Goal: Transaction & Acquisition: Book appointment/travel/reservation

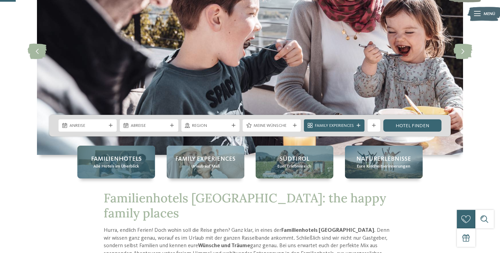
click at [119, 164] on span "Alle Hotels im Überblick" at bounding box center [116, 167] width 46 height 6
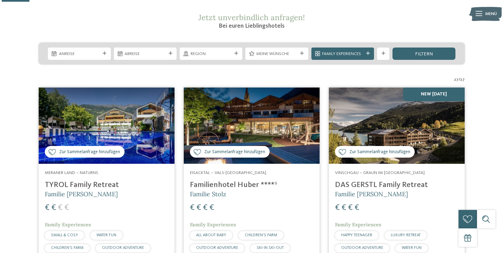
scroll to position [60, 0]
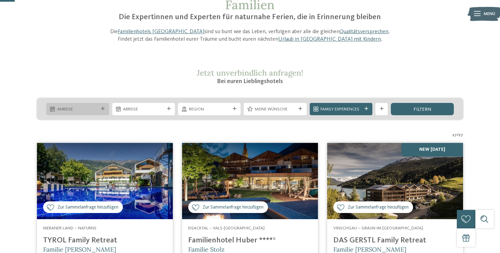
click at [94, 110] on span "Anreise" at bounding box center [77, 110] width 41 height 6
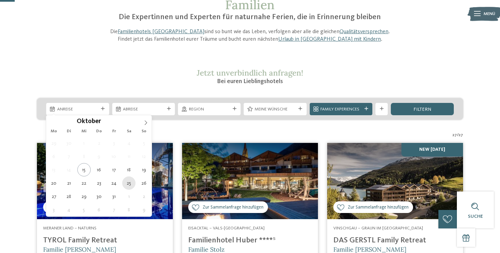
type div "[DATE]"
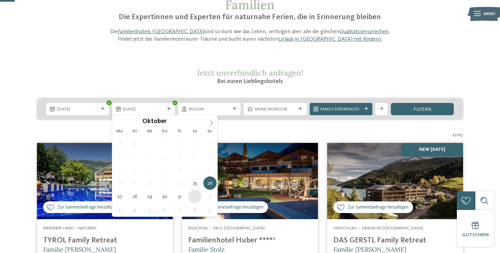
type div "01.11.2025"
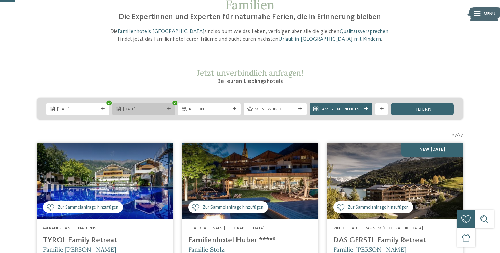
click at [155, 112] on span "[DATE]" at bounding box center [143, 110] width 41 height 6
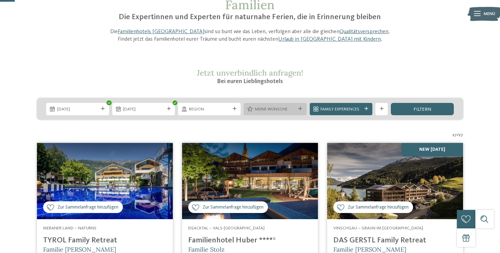
click at [279, 107] on span "Meine Wünsche" at bounding box center [275, 110] width 41 height 6
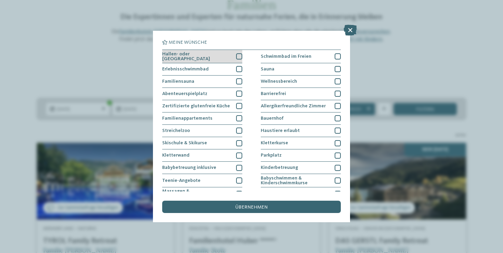
click at [239, 57] on div at bounding box center [239, 56] width 6 height 6
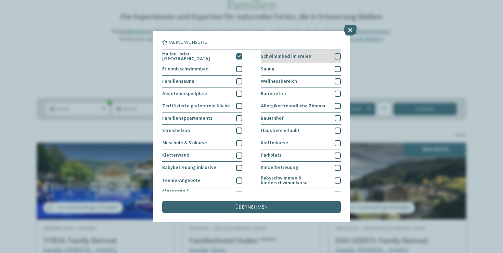
click at [338, 58] on div at bounding box center [338, 56] width 6 height 6
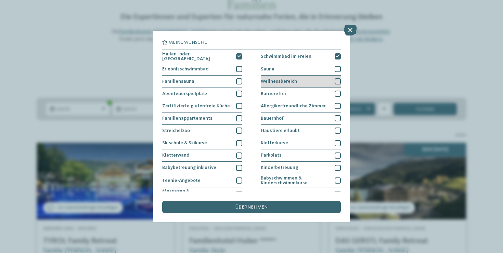
click at [338, 83] on div at bounding box center [338, 81] width 6 height 6
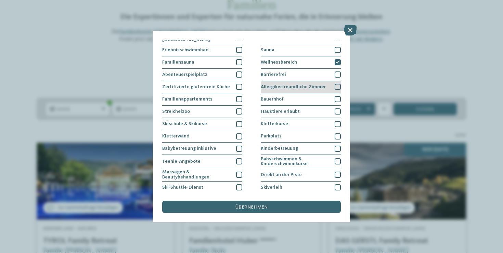
scroll to position [20, 0]
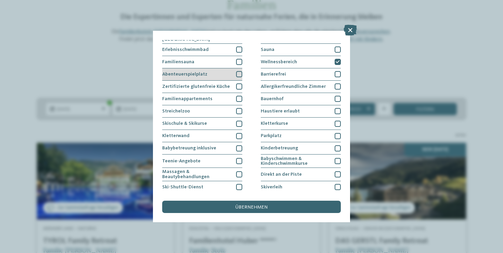
click at [242, 74] on div at bounding box center [239, 74] width 6 height 6
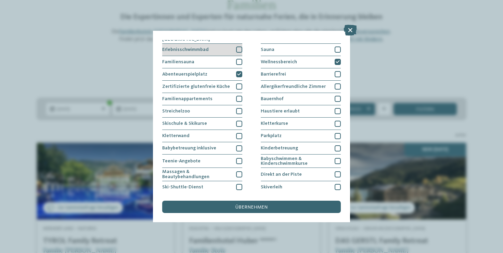
click at [239, 47] on div at bounding box center [239, 50] width 6 height 6
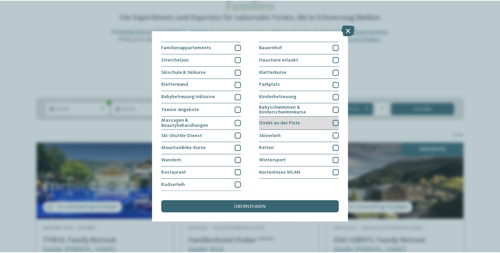
scroll to position [112, 0]
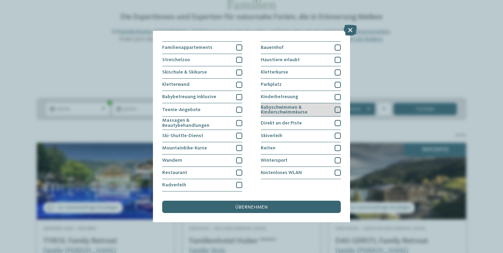
click at [336, 107] on div at bounding box center [338, 110] width 6 height 6
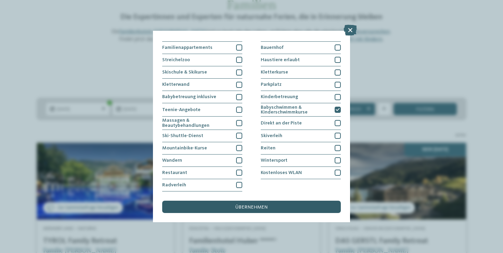
click at [252, 205] on span "übernehmen" at bounding box center [252, 207] width 32 height 5
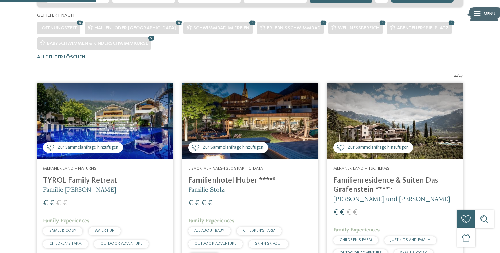
scroll to position [117, 0]
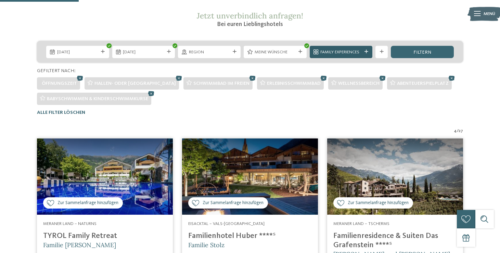
click at [356, 50] on span "Family Experiences" at bounding box center [341, 52] width 41 height 6
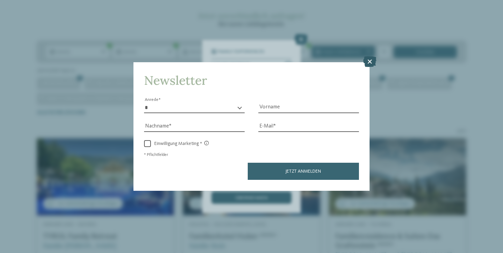
click at [371, 57] on icon at bounding box center [369, 62] width 13 height 11
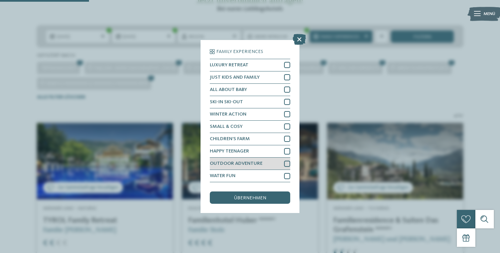
scroll to position [135, 0]
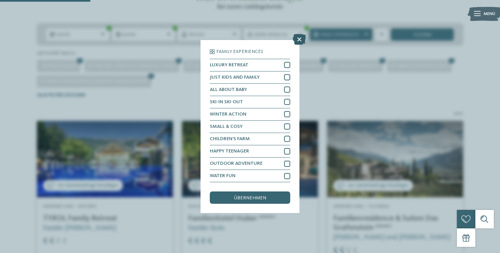
click at [296, 36] on icon at bounding box center [299, 39] width 13 height 11
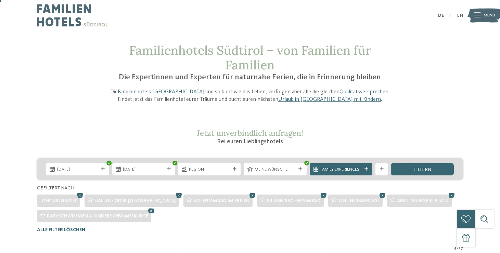
scroll to position [0, 0]
click at [442, 17] on link "DE" at bounding box center [441, 15] width 6 height 5
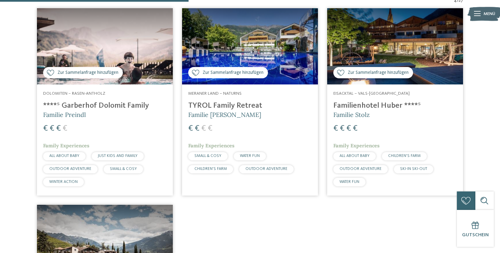
scroll to position [243, 0]
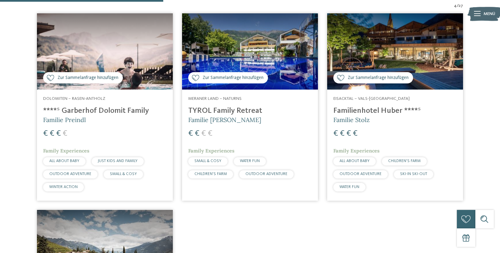
click at [221, 45] on img at bounding box center [250, 51] width 136 height 76
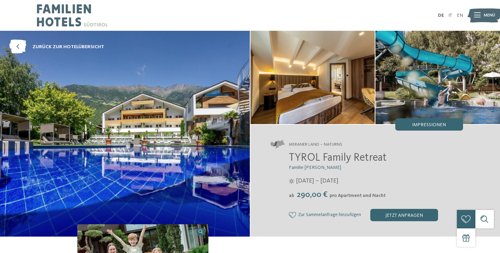
click at [159, 102] on img at bounding box center [125, 134] width 250 height 206
click at [184, 103] on img at bounding box center [125, 134] width 250 height 206
click at [303, 77] on img at bounding box center [313, 77] width 125 height 93
click at [406, 82] on img at bounding box center [438, 77] width 125 height 93
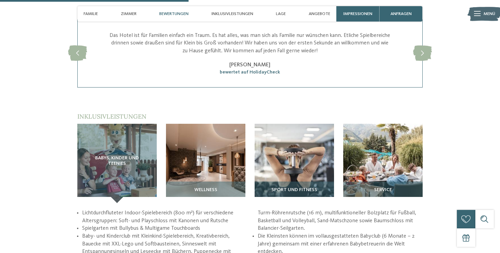
scroll to position [789, 0]
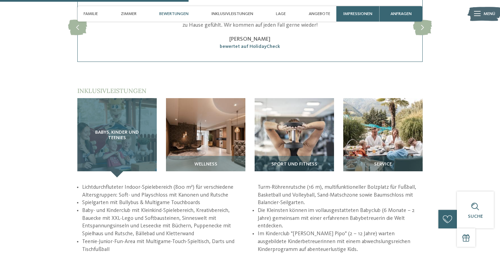
click at [137, 141] on div "Babys, Kinder und Teenies" at bounding box center [116, 137] width 79 height 79
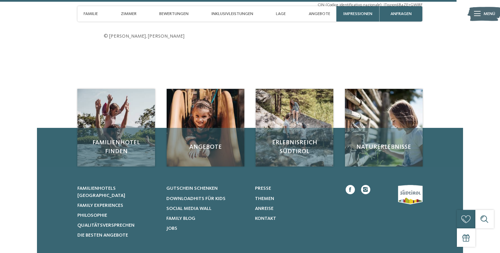
scroll to position [2026, 0]
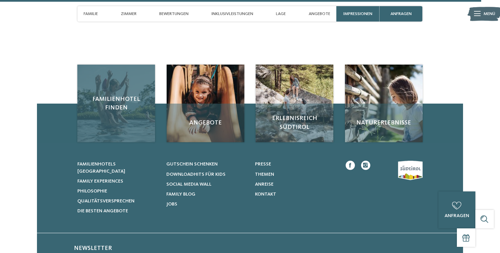
click at [124, 101] on div "Familienhotel finden" at bounding box center [116, 104] width 78 height 78
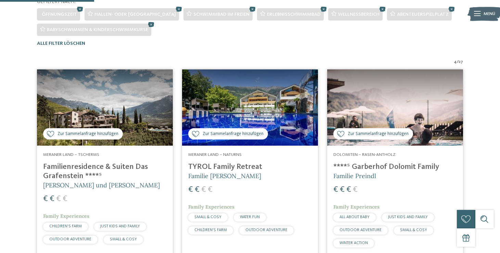
scroll to position [199, 0]
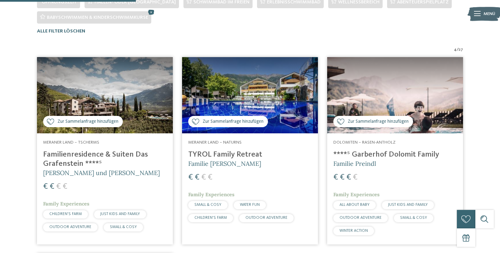
click at [232, 104] on img at bounding box center [250, 95] width 136 height 76
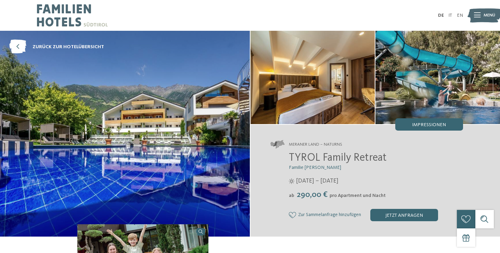
click at [305, 159] on span "TYROL Family Retreat" at bounding box center [338, 158] width 98 height 11
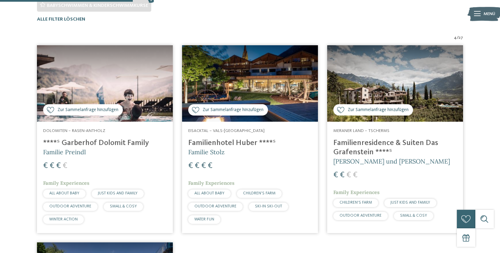
scroll to position [213, 0]
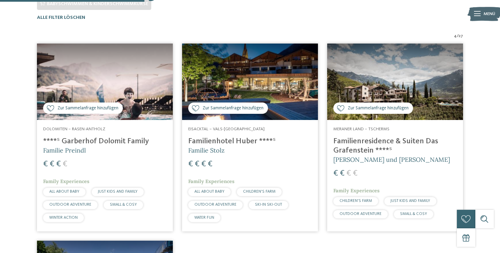
click at [389, 89] on img at bounding box center [395, 81] width 136 height 76
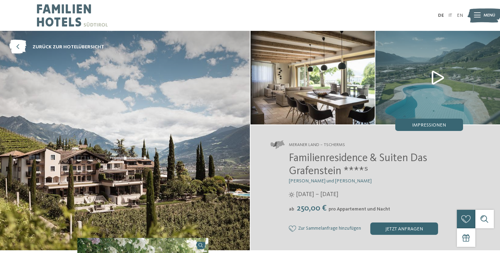
click at [293, 154] on span "Familienresidence & Suiten Das Grafenstein ****ˢ" at bounding box center [358, 165] width 138 height 24
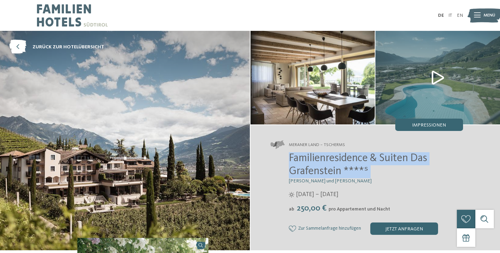
click at [293, 154] on span "Familienresidence & Suiten Das Grafenstein ****ˢ" at bounding box center [358, 165] width 138 height 24
